Goal: Transaction & Acquisition: Purchase product/service

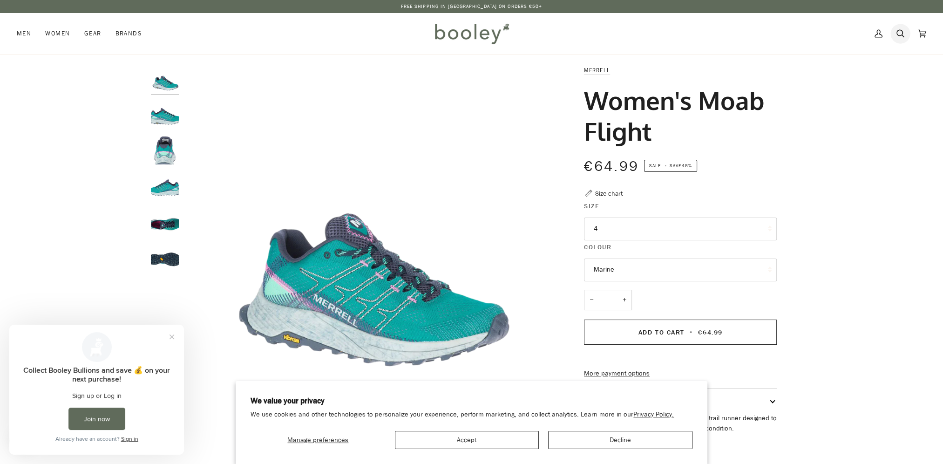
click at [899, 36] on icon at bounding box center [900, 34] width 8 height 14
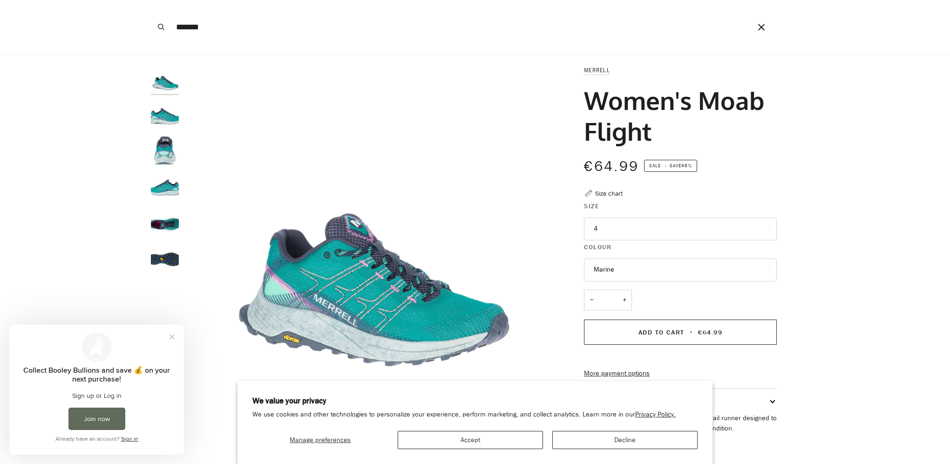
type input "*******"
click at [151, 0] on button "Search" at bounding box center [161, 27] width 20 height 54
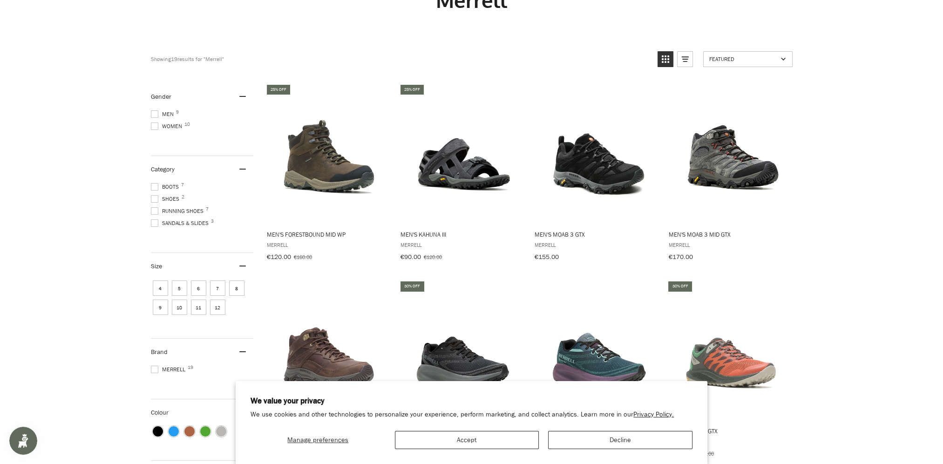
scroll to position [140, 0]
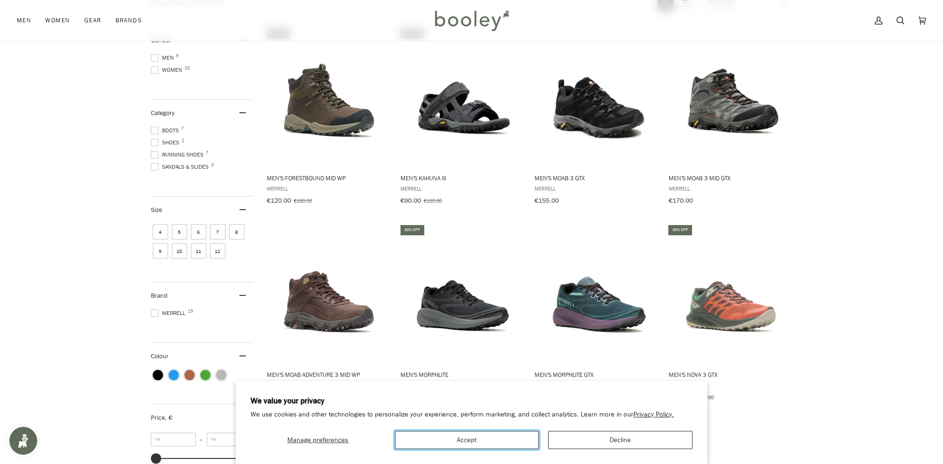
drag, startPoint x: 494, startPoint y: 445, endPoint x: 503, endPoint y: 434, distance: 13.9
click at [495, 438] on button "Accept" at bounding box center [467, 440] width 144 height 18
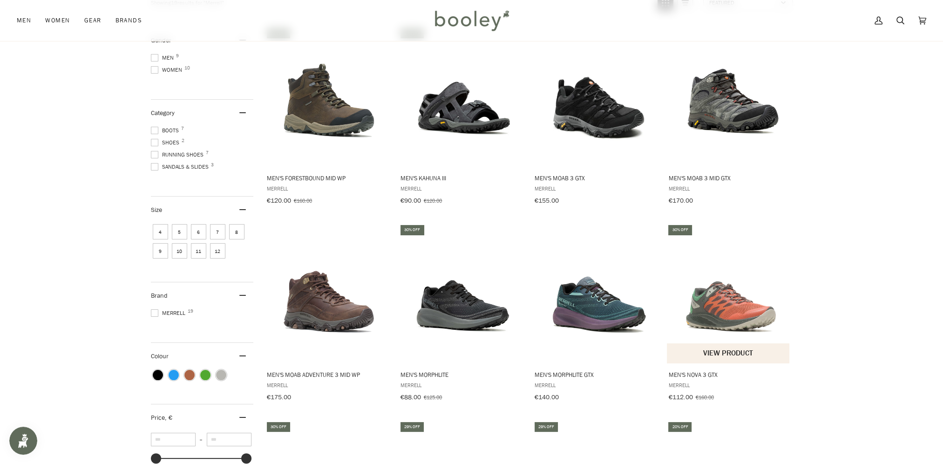
click at [729, 316] on img "Men's Nova 3 GTX" at bounding box center [728, 293] width 123 height 123
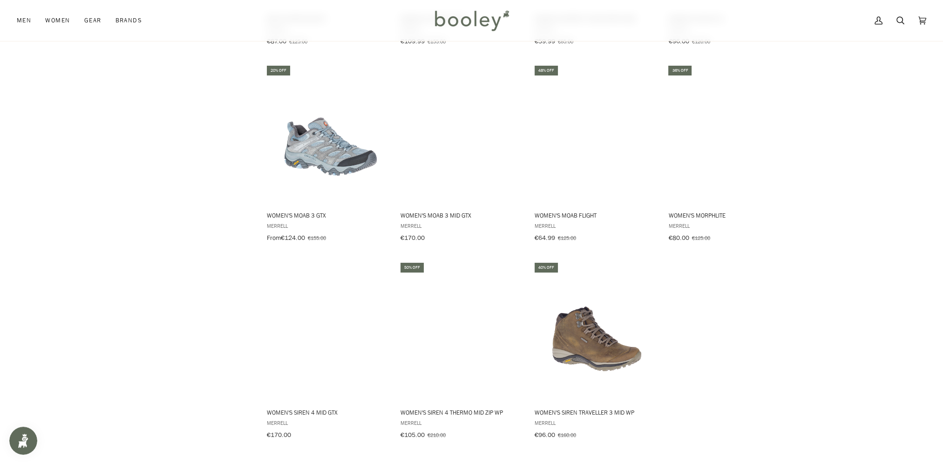
scroll to position [745, 0]
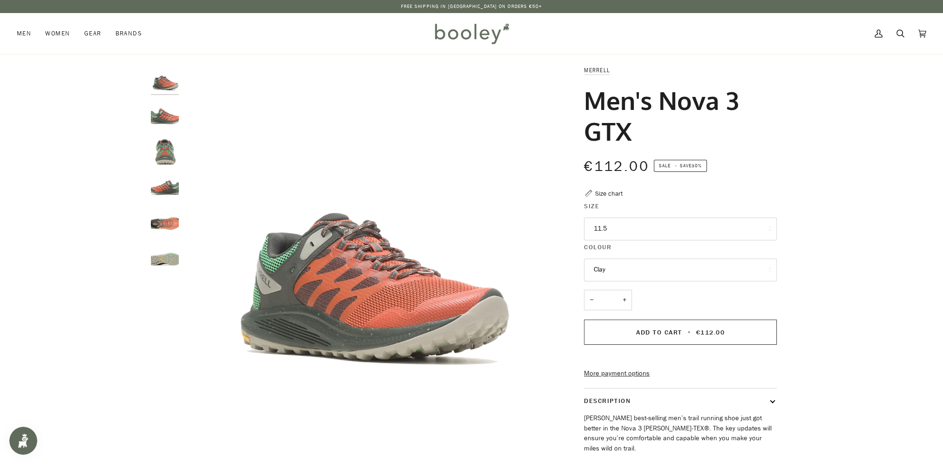
click at [638, 228] on button "11.5" at bounding box center [680, 228] width 193 height 23
